Goal: Task Accomplishment & Management: Use online tool/utility

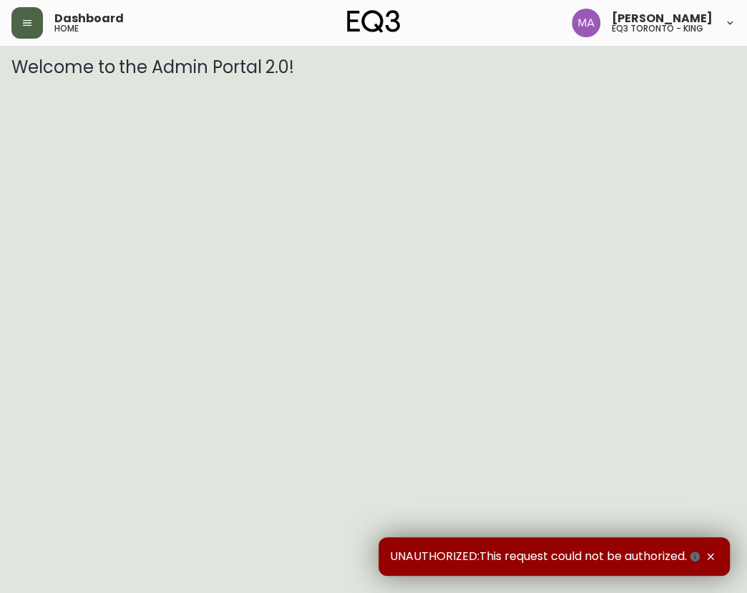
click at [31, 28] on icon "button" at bounding box center [26, 22] width 11 height 11
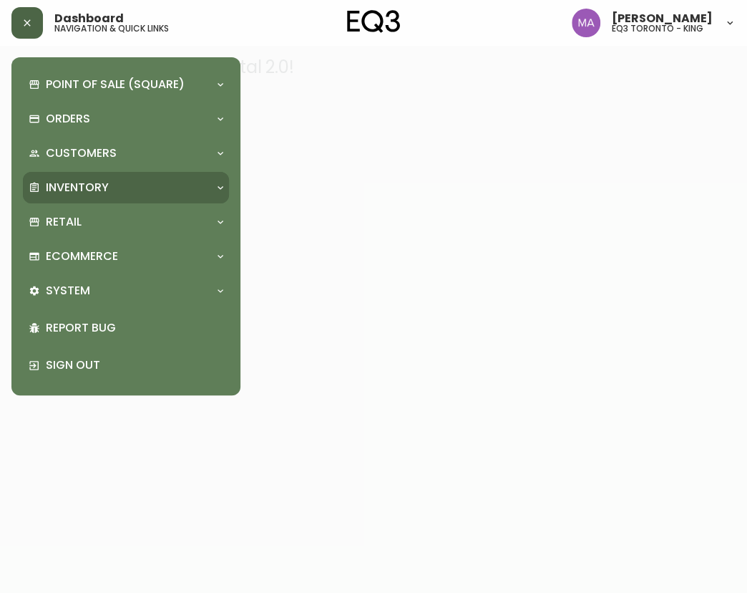
click at [71, 186] on p "Inventory" at bounding box center [77, 188] width 63 height 16
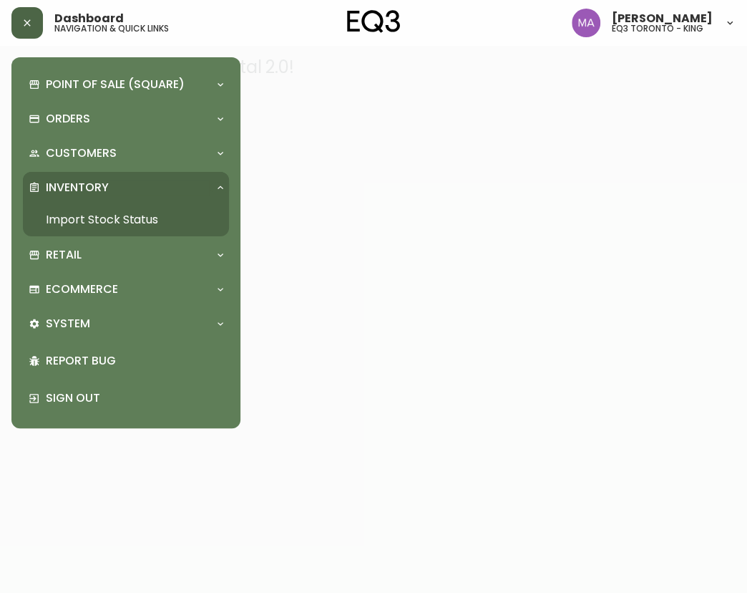
click at [76, 214] on link "Import Stock Status" at bounding box center [126, 219] width 206 height 33
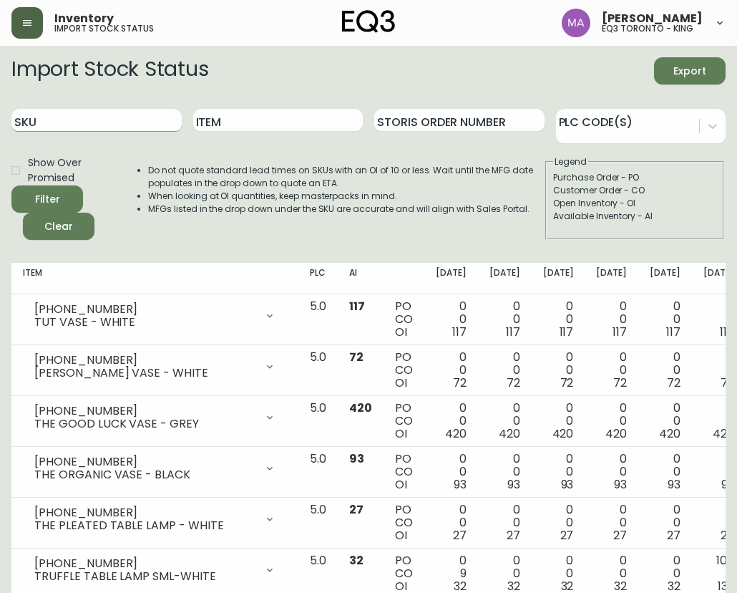
click at [125, 116] on input "SKU" at bounding box center [96, 120] width 170 height 23
paste input "2020-100-0-A"
type input "2020-100-0-A"
click at [11, 185] on button "Filter" at bounding box center [47, 198] width 72 height 27
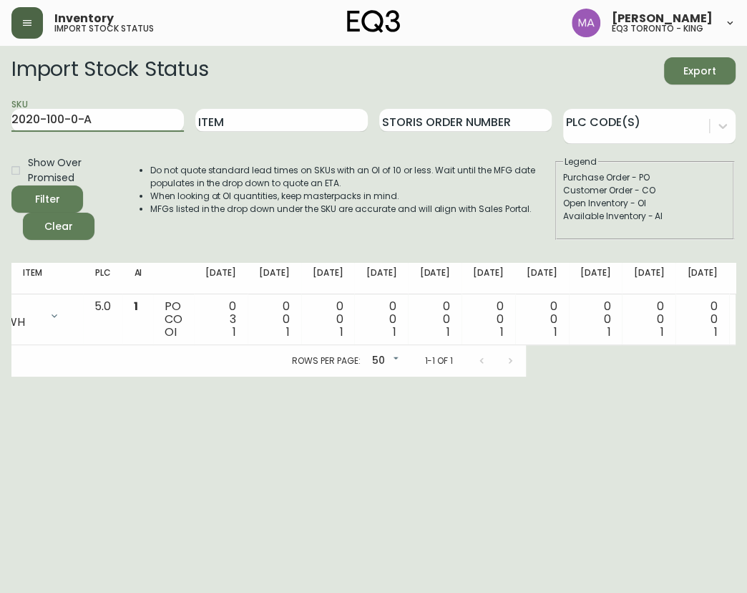
scroll to position [0, 226]
